Goal: Transaction & Acquisition: Purchase product/service

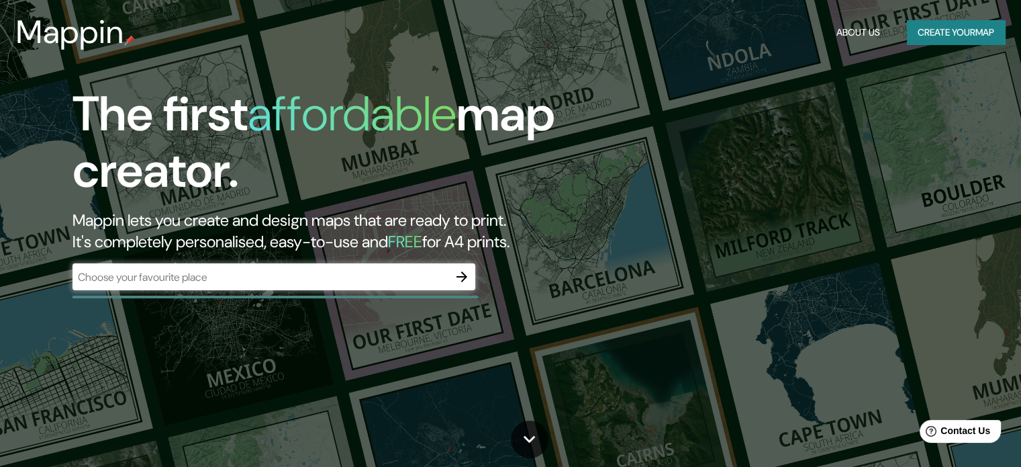
click at [314, 285] on div "​" at bounding box center [274, 276] width 403 height 27
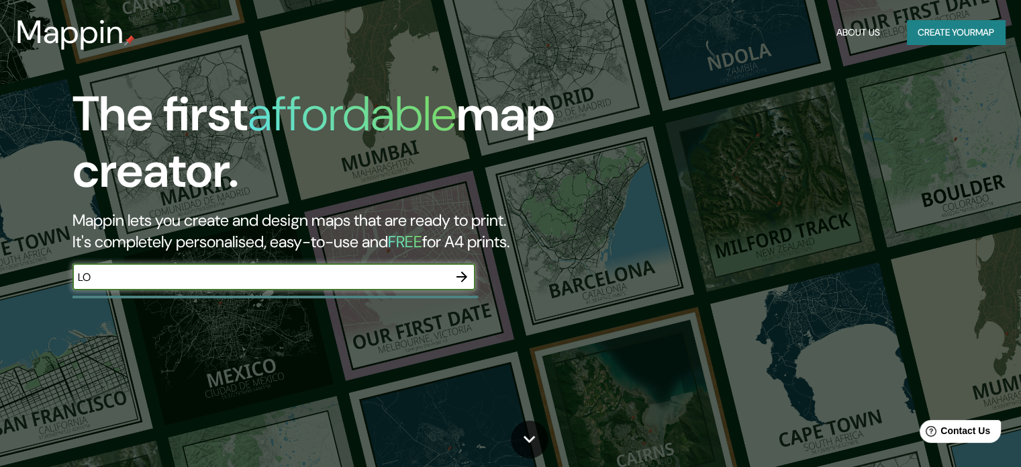
type input "L"
type input "A"
type input "GALERIAS ATIZAPAN"
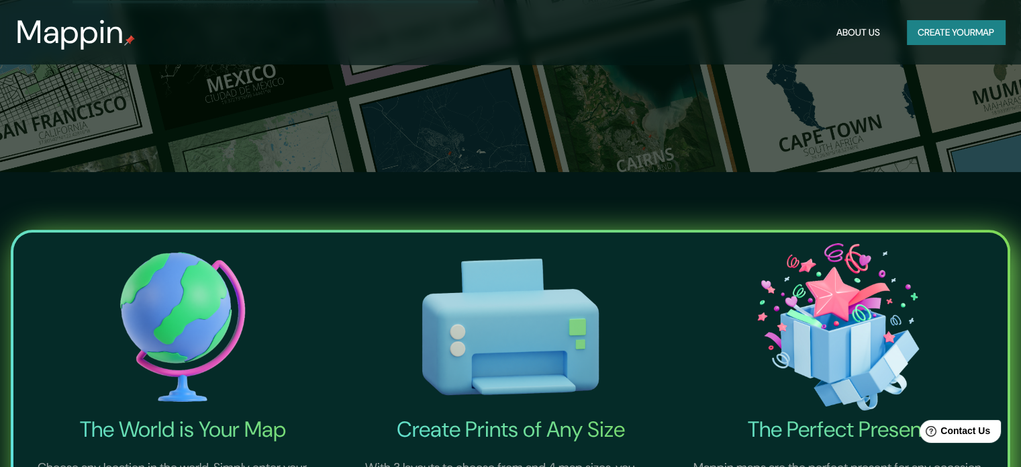
scroll to position [134, 0]
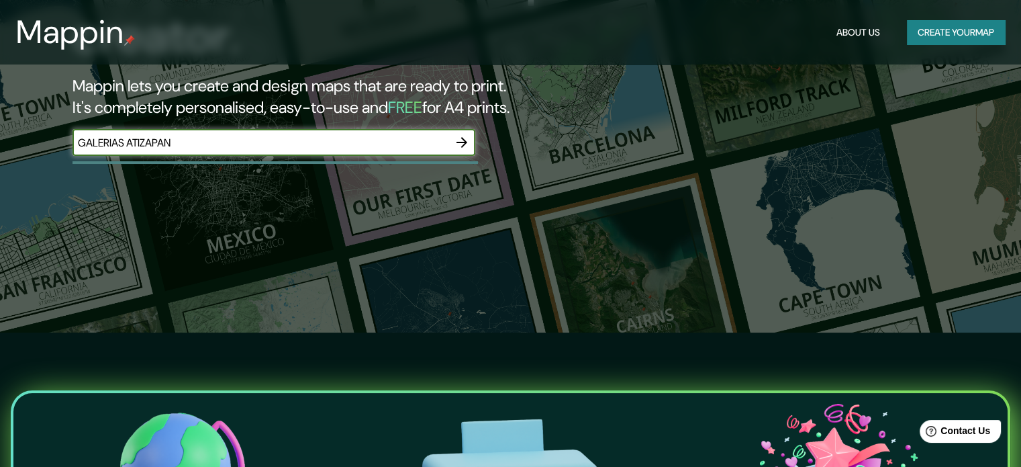
click at [465, 146] on icon "button" at bounding box center [462, 142] width 16 height 16
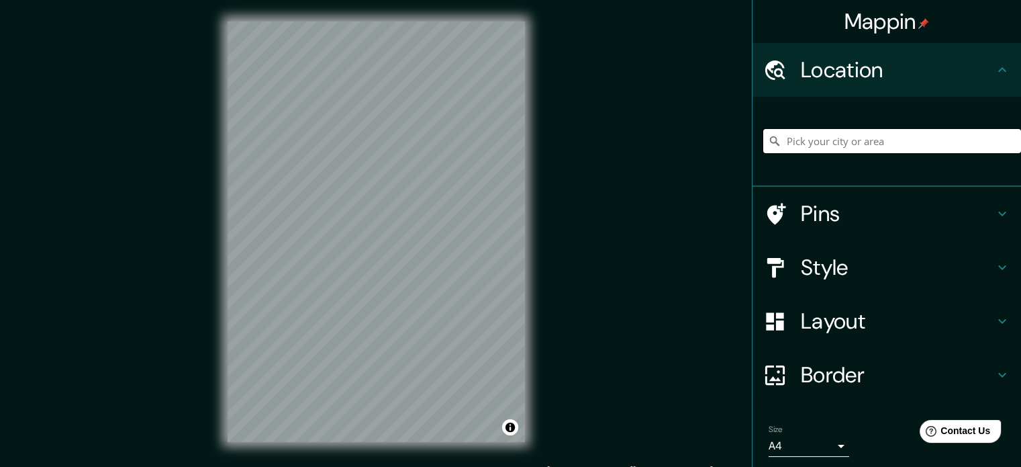
click at [853, 133] on input "Pick your city or area" at bounding box center [893, 141] width 258 height 24
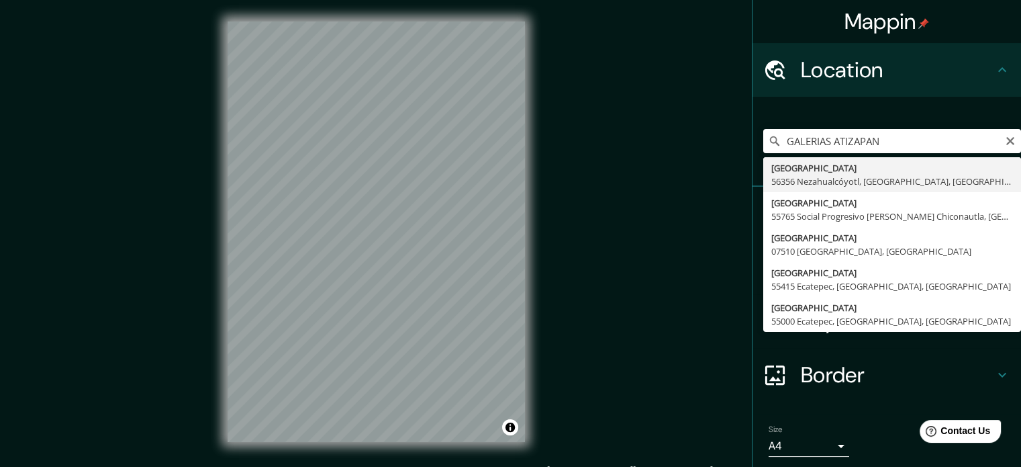
type input "[GEOGRAPHIC_DATA], [GEOGRAPHIC_DATA], [GEOGRAPHIC_DATA]"
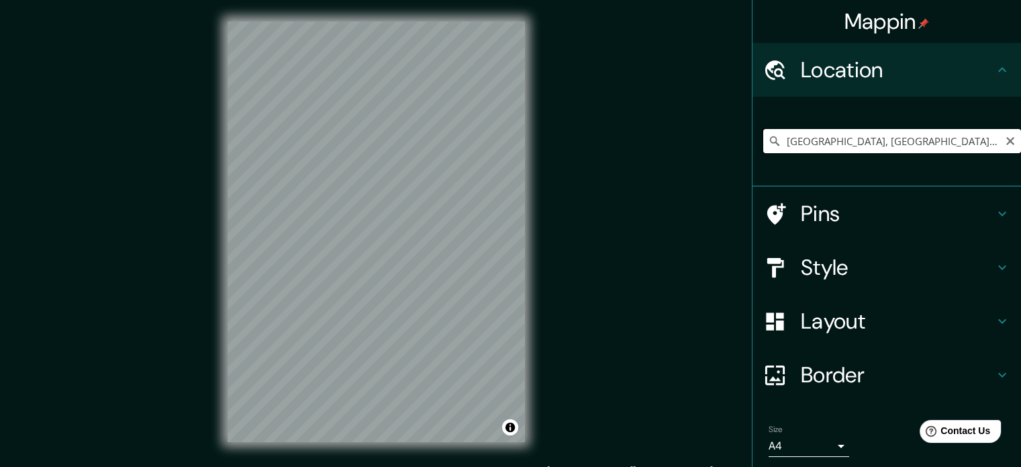
click at [888, 149] on input "[GEOGRAPHIC_DATA], [GEOGRAPHIC_DATA], [GEOGRAPHIC_DATA]" at bounding box center [893, 141] width 258 height 24
drag, startPoint x: 933, startPoint y: 148, endPoint x: 819, endPoint y: 140, distance: 114.5
click at [927, 149] on input "[GEOGRAPHIC_DATA], [GEOGRAPHIC_DATA], [GEOGRAPHIC_DATA]" at bounding box center [893, 141] width 258 height 24
click at [1007, 138] on icon "Clear" at bounding box center [1011, 141] width 8 height 8
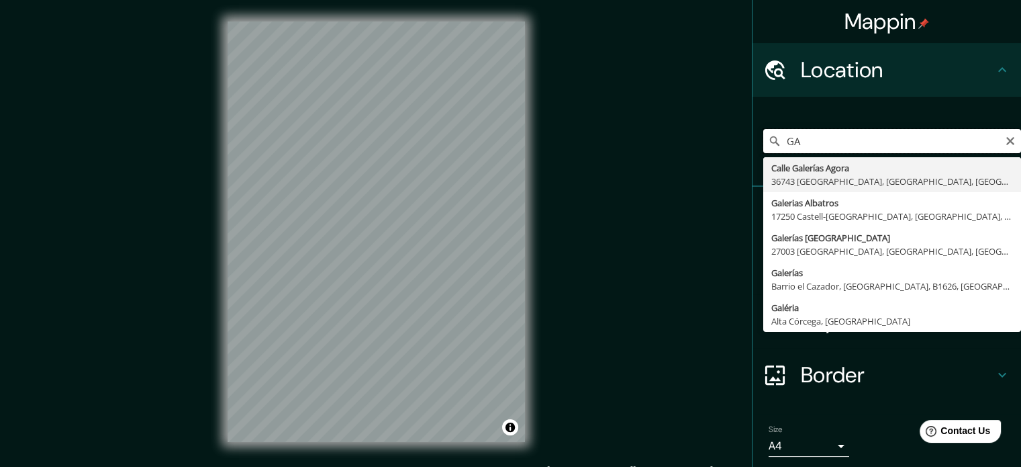
type input "G"
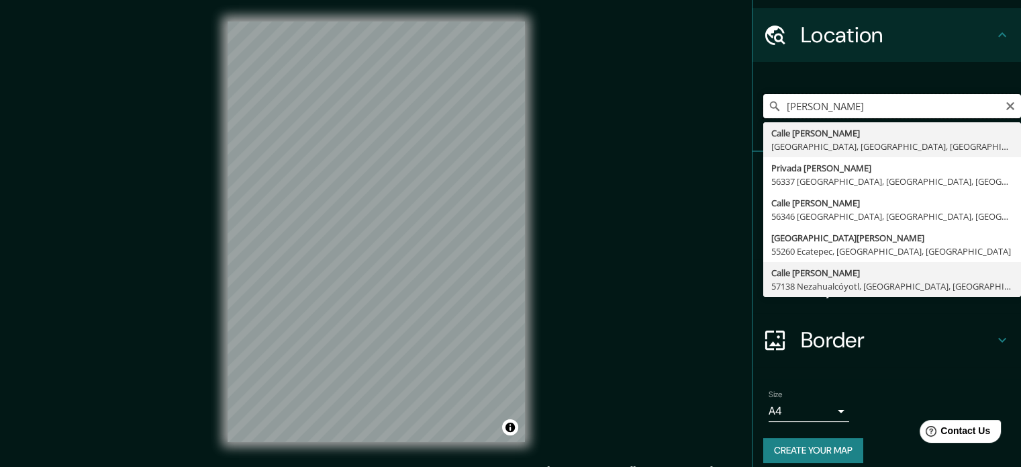
scroll to position [46, 0]
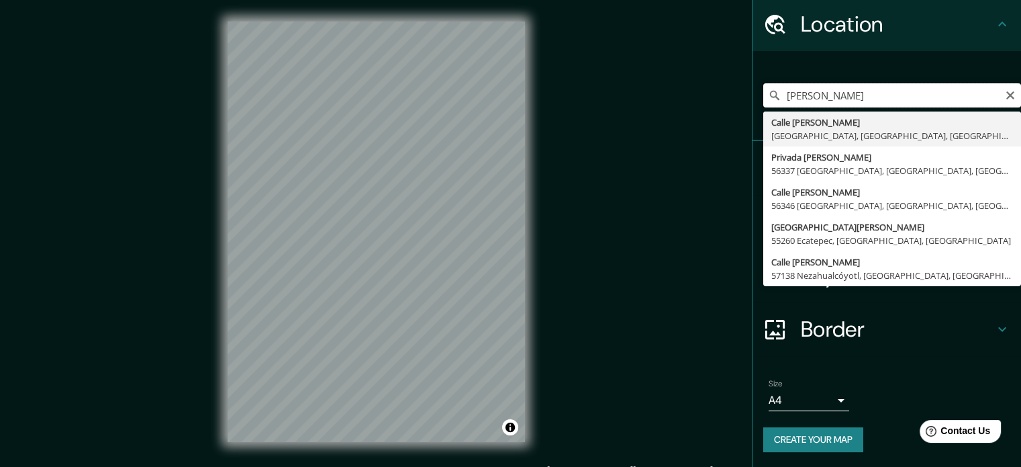
drag, startPoint x: 860, startPoint y: 100, endPoint x: 731, endPoint y: 112, distance: 128.8
click at [731, 112] on div "Mappin Location [PERSON_NAME][GEOGRAPHIC_DATA][PERSON_NAME] [GEOGRAPHIC_DATA], …" at bounding box center [510, 242] width 1021 height 485
type input "G"
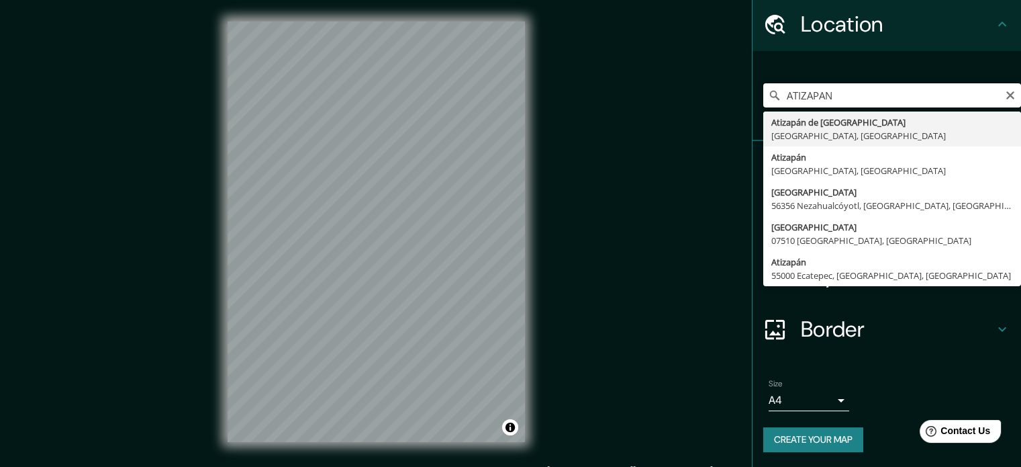
drag, startPoint x: 853, startPoint y: 95, endPoint x: 933, endPoint y: 87, distance: 80.3
click at [852, 95] on input "ATIZAPAN" at bounding box center [893, 95] width 258 height 24
type input "A"
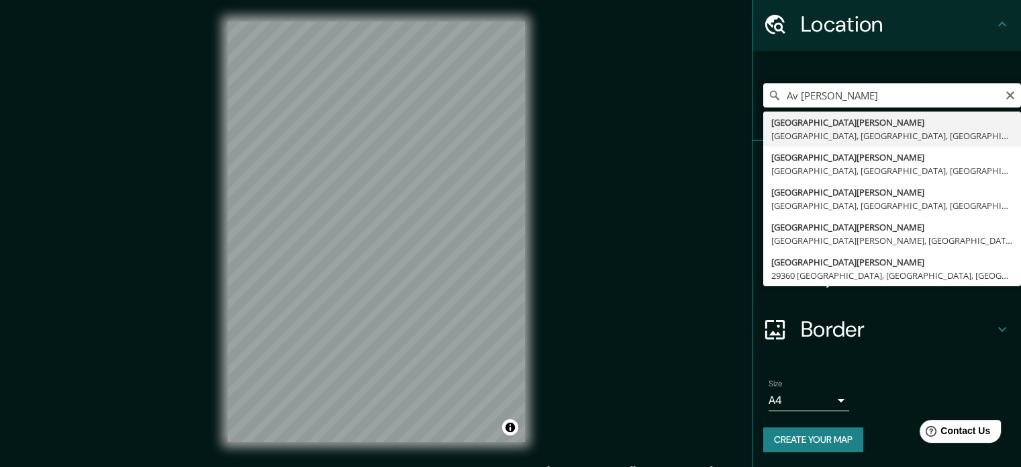
drag, startPoint x: 866, startPoint y: 103, endPoint x: 535, endPoint y: 0, distance: 346.0
click at [564, 22] on div "Mappin Location [GEOGRAPHIC_DATA][PERSON_NAME][PERSON_NAME], [GEOGRAPHIC_DATA][…" at bounding box center [510, 242] width 1021 height 485
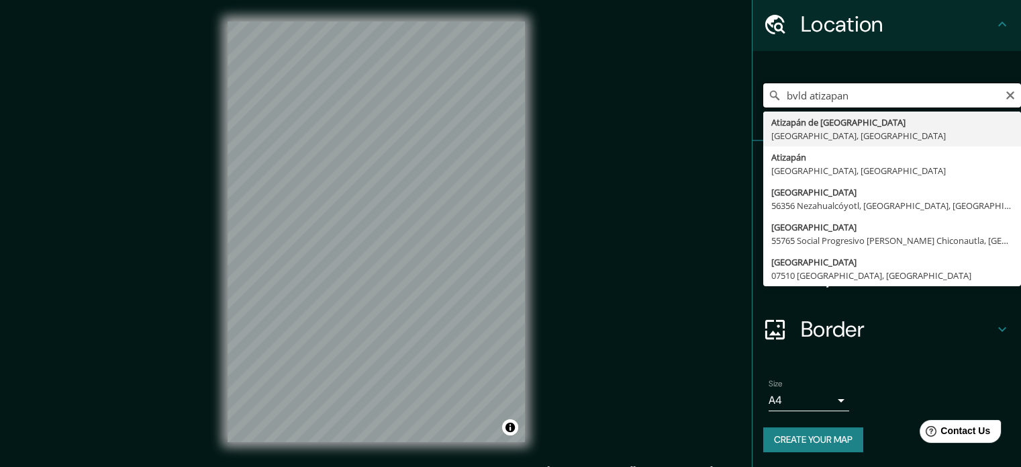
click at [796, 92] on input "bvld atizapan" at bounding box center [893, 95] width 258 height 24
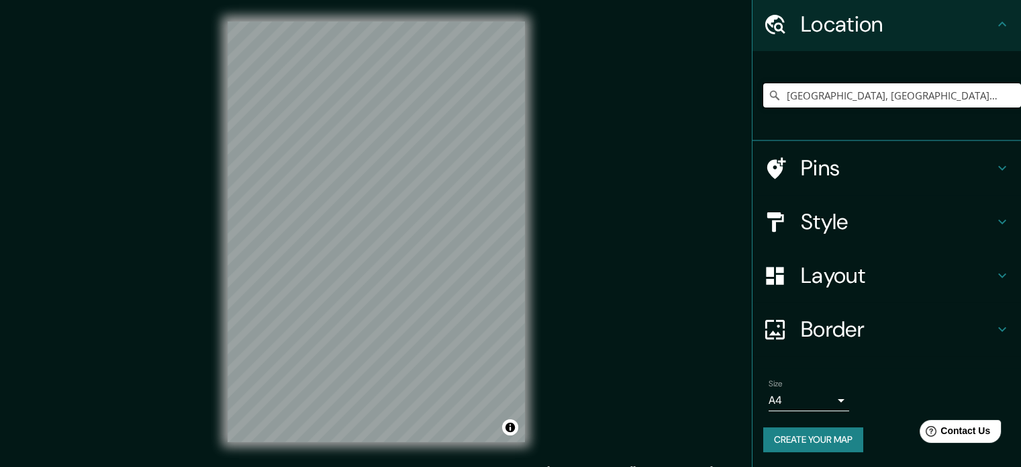
type input "[GEOGRAPHIC_DATA], [GEOGRAPHIC_DATA], [GEOGRAPHIC_DATA]"
click at [925, 222] on h4 "Style" at bounding box center [897, 221] width 193 height 27
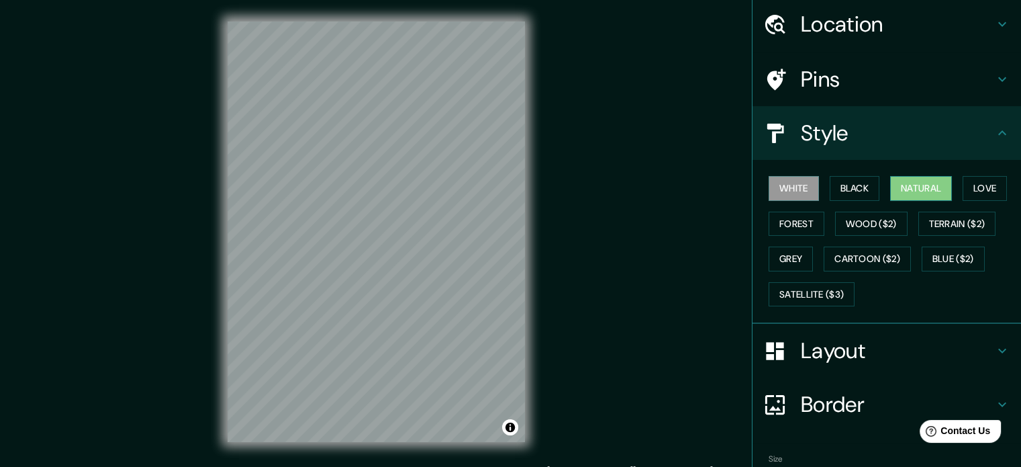
click at [912, 182] on button "Natural" at bounding box center [921, 188] width 62 height 25
click at [775, 181] on button "White" at bounding box center [794, 188] width 50 height 25
click at [915, 193] on button "Natural" at bounding box center [921, 188] width 62 height 25
